Goal: Task Accomplishment & Management: Manage account settings

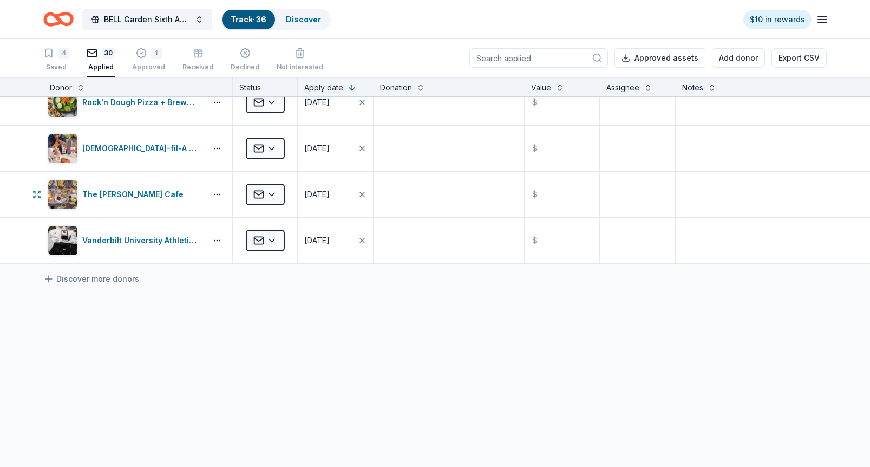
scroll to position [401, 0]
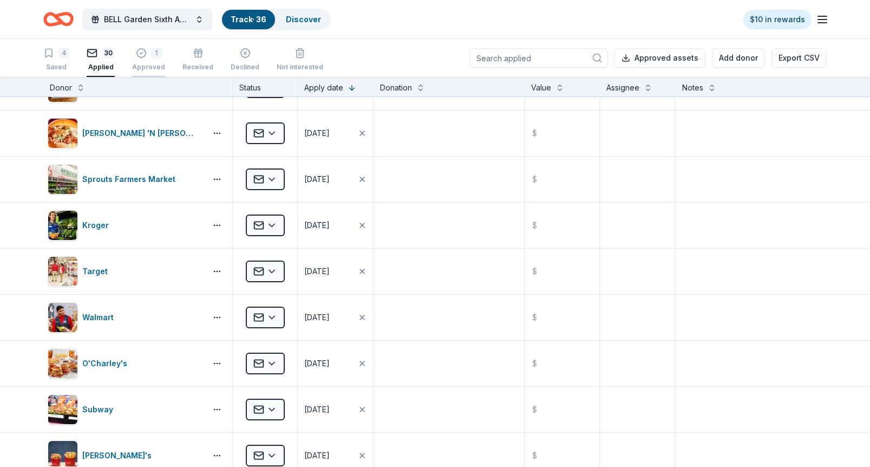
click at [143, 52] on icon "button" at bounding box center [141, 53] width 11 height 11
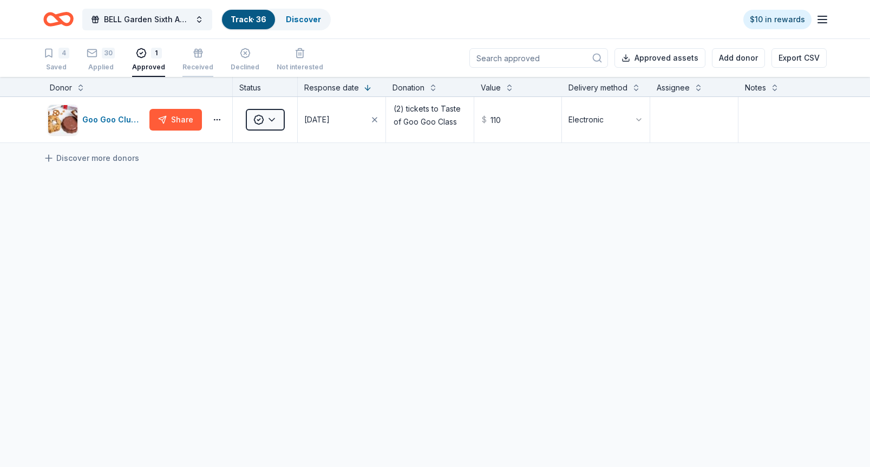
click at [198, 54] on icon "button" at bounding box center [198, 53] width 11 height 11
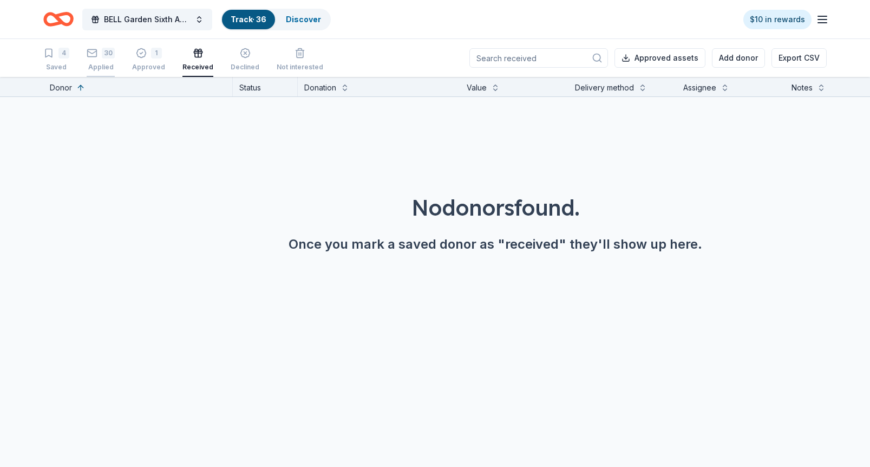
click at [100, 53] on div "30" at bounding box center [101, 53] width 28 height 11
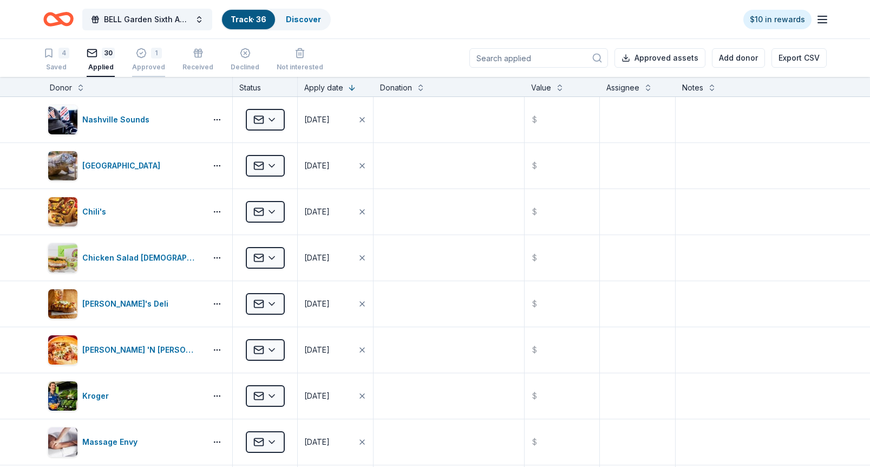
click at [154, 56] on div "1" at bounding box center [156, 53] width 11 height 11
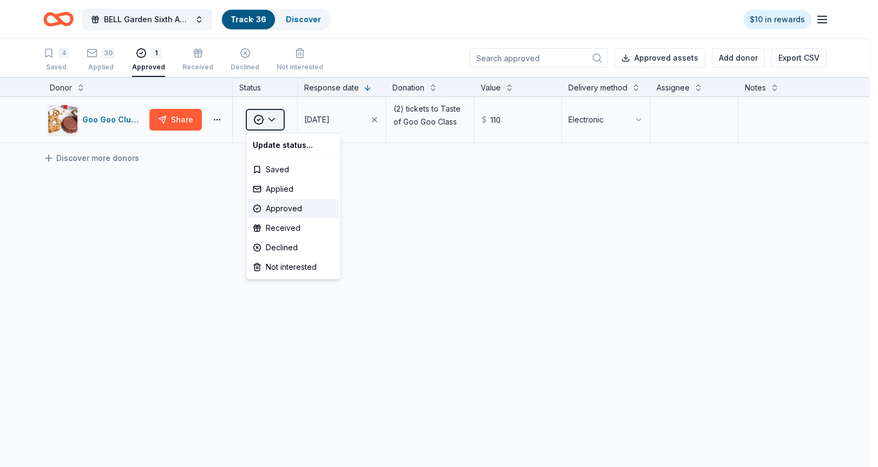
click at [273, 117] on html "BELL Garden Sixth Annual Virtual Auction Track · 36 Discover $10 in rewards 4 S…" at bounding box center [439, 233] width 878 height 467
click at [300, 231] on div "Received" at bounding box center [293, 227] width 90 height 19
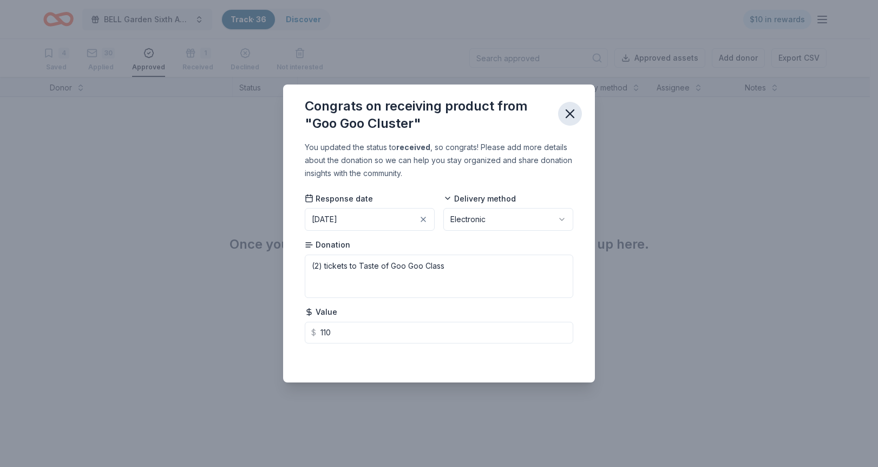
click at [568, 111] on icon "button" at bounding box center [569, 113] width 15 height 15
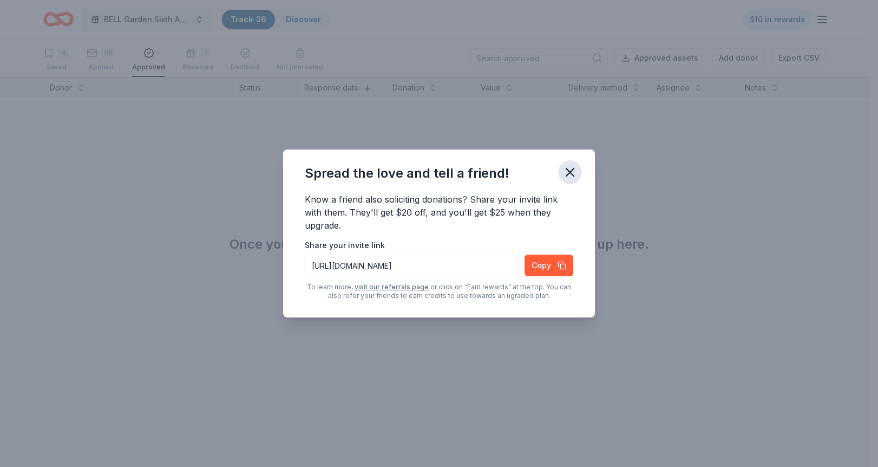
click at [566, 169] on icon "button" at bounding box center [570, 172] width 8 height 8
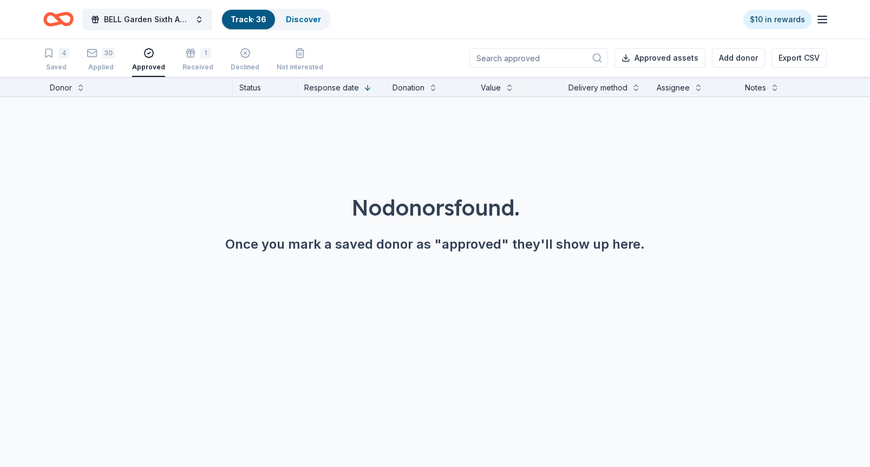
click at [178, 55] on div "4 Saved 30 Applied Approved 1 Received Declined Not interested" at bounding box center [183, 60] width 280 height 34
click at [200, 50] on div "1" at bounding box center [205, 47] width 11 height 11
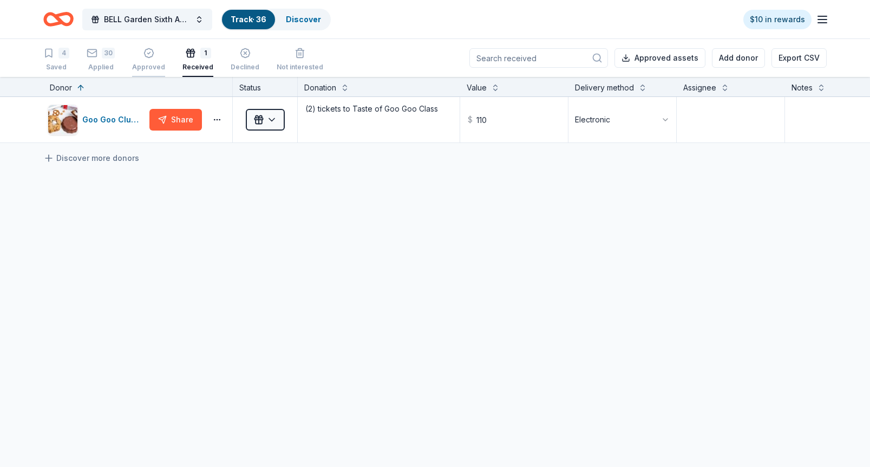
click at [153, 53] on div "button" at bounding box center [148, 53] width 33 height 11
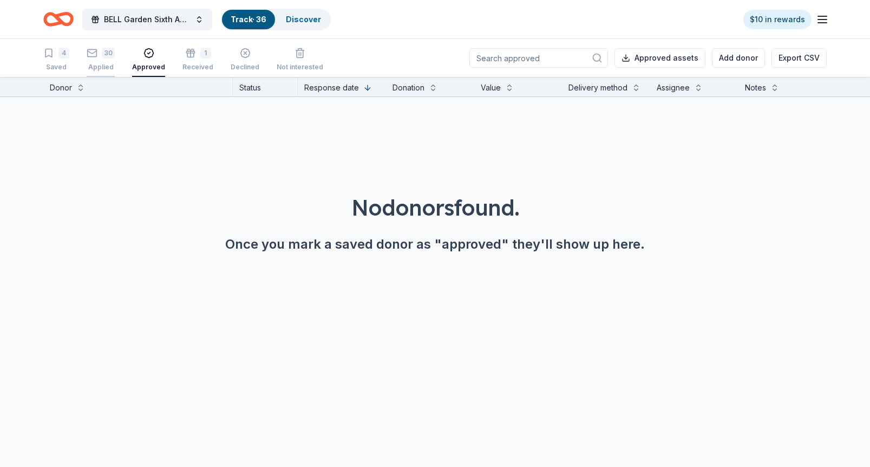
click at [104, 53] on div "30" at bounding box center [108, 53] width 13 height 11
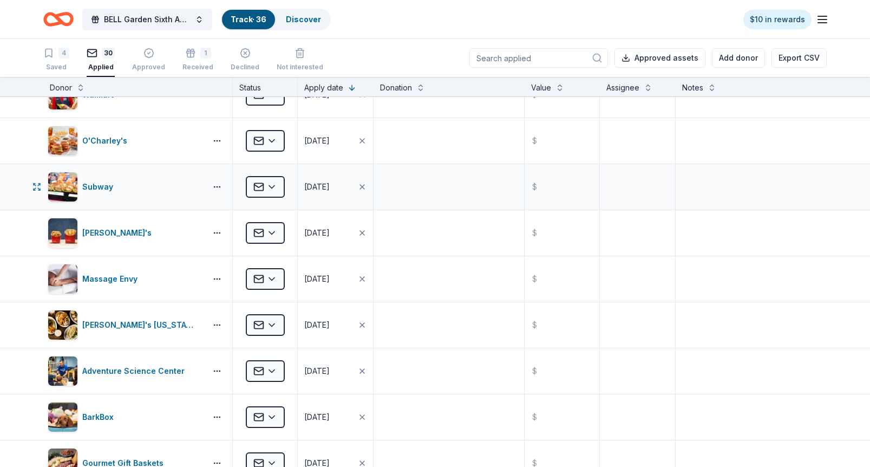
scroll to position [802, 0]
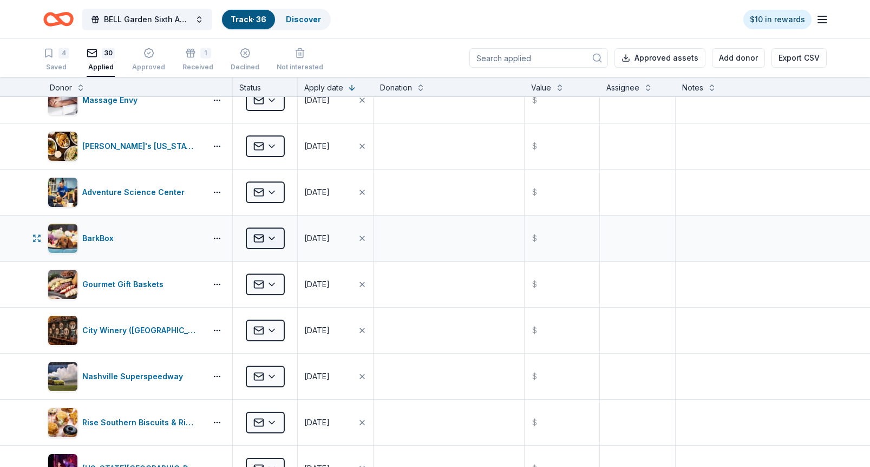
click at [273, 235] on html "BELL Garden Sixth Annual Virtual Auction Track · 36 Discover $10 in rewards 4 S…" at bounding box center [435, 233] width 870 height 467
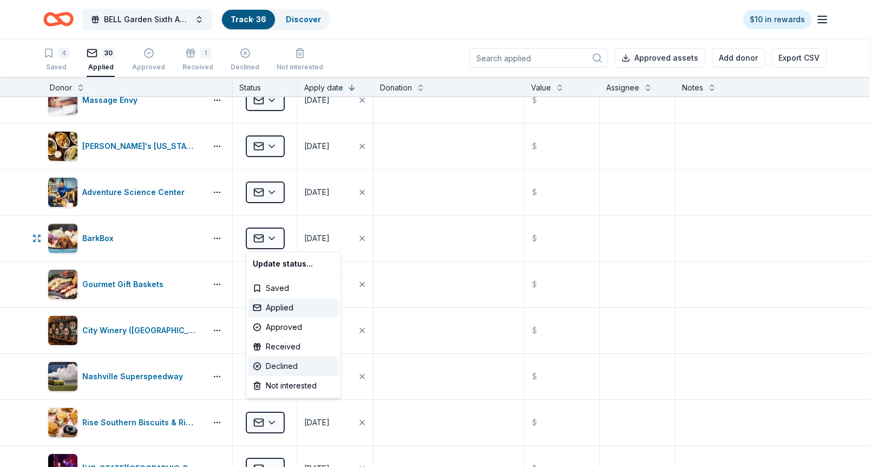
click at [293, 364] on div "Declined" at bounding box center [293, 365] width 90 height 19
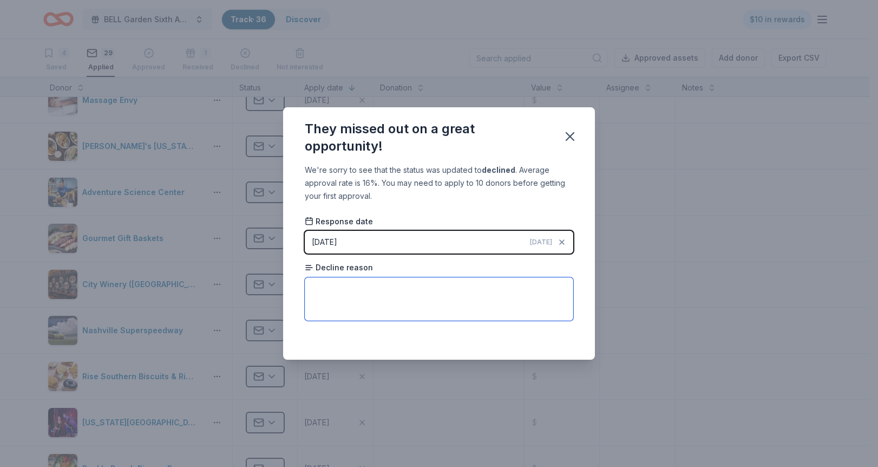
click at [330, 288] on textarea at bounding box center [439, 298] width 268 height 43
type textarea "They now only give to animal nonprofits"
click at [618, 94] on div "They missed out on a great opportunity! We're sorry to see that the status was …" at bounding box center [439, 233] width 878 height 467
click at [579, 133] on button "button" at bounding box center [570, 136] width 24 height 24
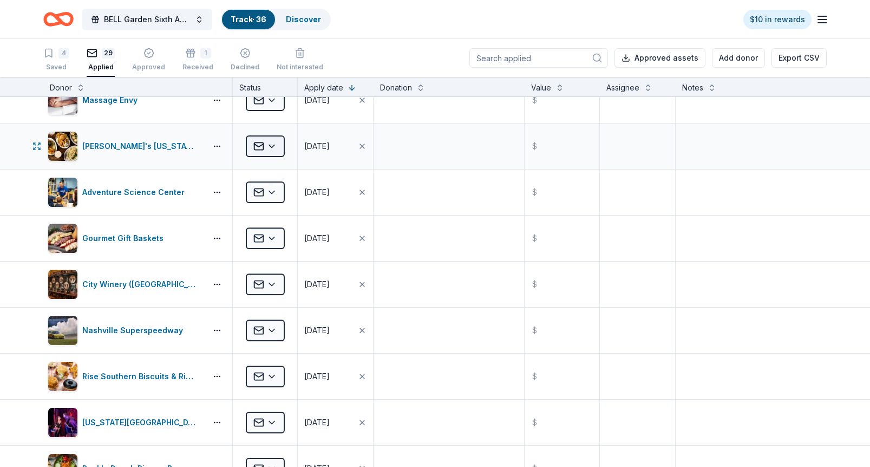
click at [273, 144] on html "BELL Garden Sixth Annual Virtual Auction Track · 36 Discover $10 in rewards 4 S…" at bounding box center [435, 233] width 870 height 467
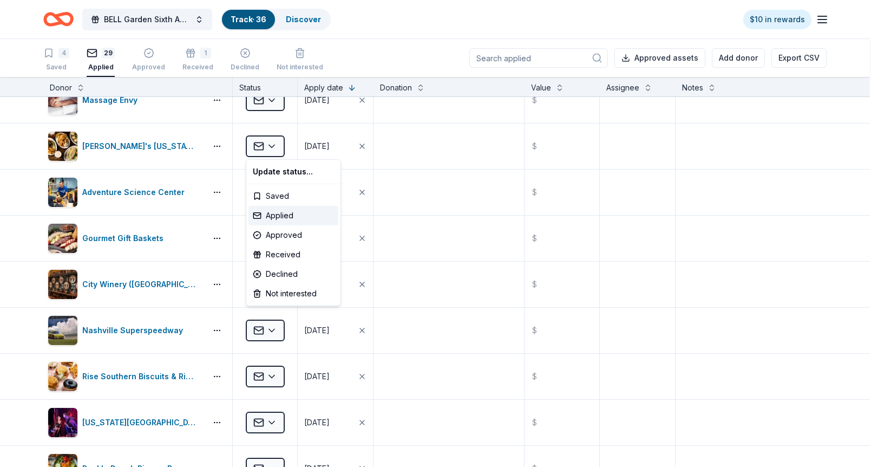
click at [167, 155] on html "BELL Garden Sixth Annual Virtual Auction Track · 36 Discover $10 in rewards 4 S…" at bounding box center [439, 233] width 878 height 467
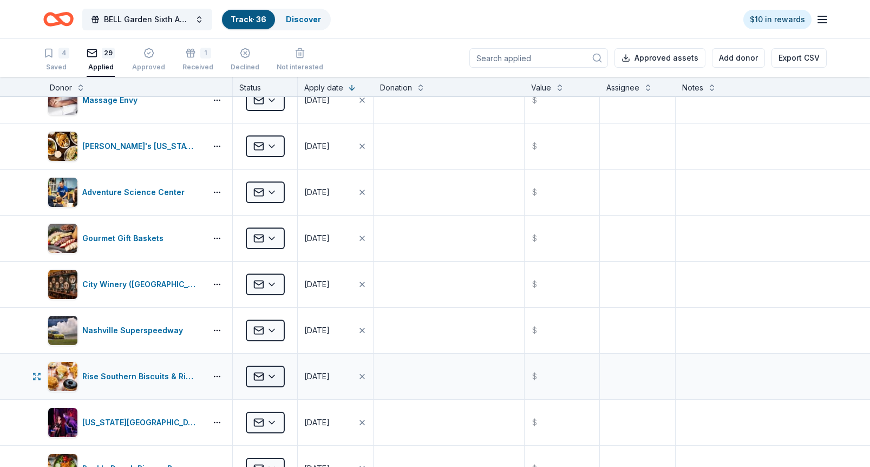
click at [272, 371] on html "BELL Garden Sixth Annual Virtual Auction Track · 36 Discover $10 in rewards 4 S…" at bounding box center [435, 233] width 870 height 467
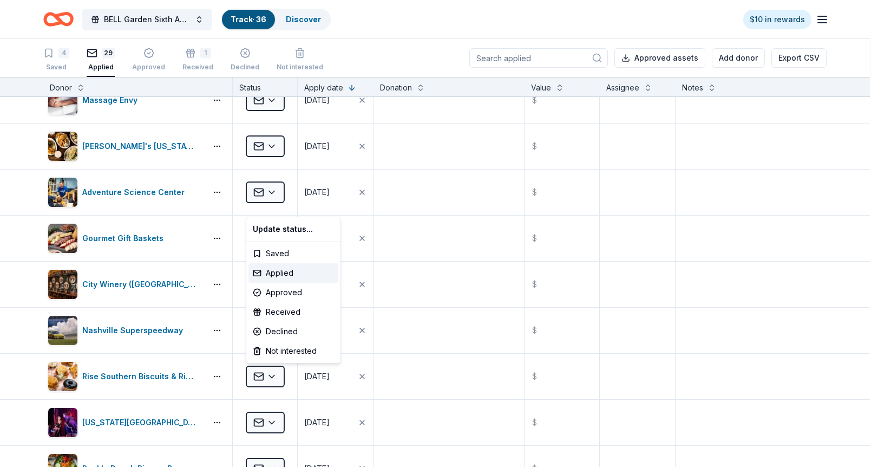
click at [464, 303] on html "BELL Garden Sixth Annual Virtual Auction Track · 36 Discover $10 in rewards 4 S…" at bounding box center [439, 233] width 878 height 467
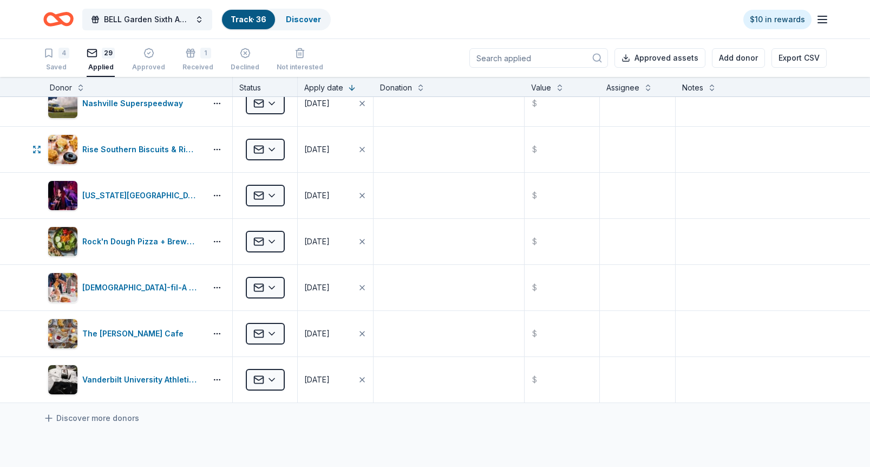
scroll to position [1030, 0]
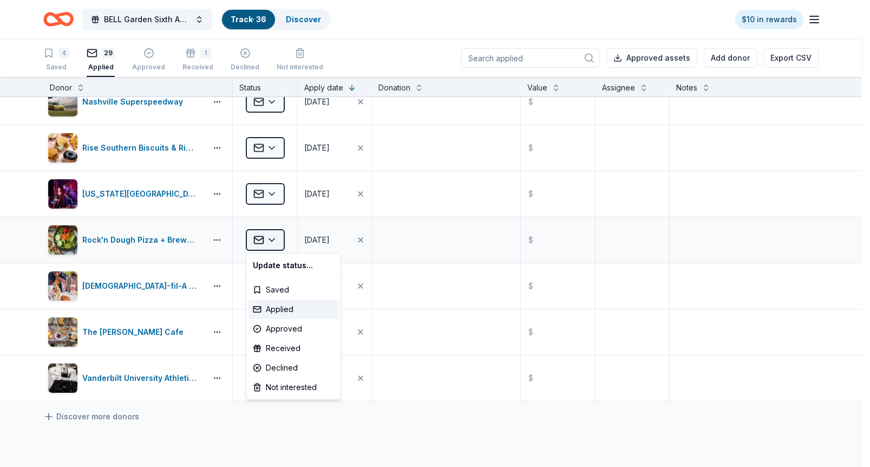
click at [274, 237] on html "BELL Garden Sixth Annual Virtual Auction Track · 36 Discover $10 in rewards 4 S…" at bounding box center [435, 233] width 870 height 467
click at [478, 252] on html "BELL Garden Sixth Annual Virtual Auction Track · 36 Discover $10 in rewards 4 S…" at bounding box center [439, 233] width 878 height 467
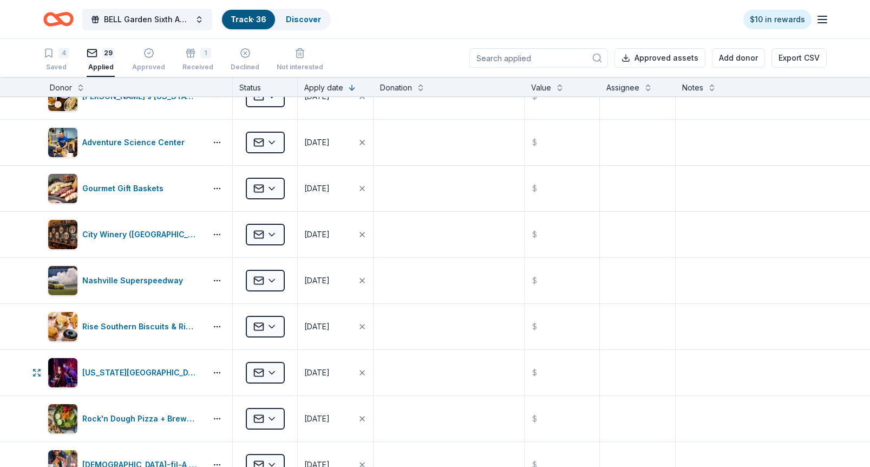
scroll to position [0, 0]
